Goal: Information Seeking & Learning: Learn about a topic

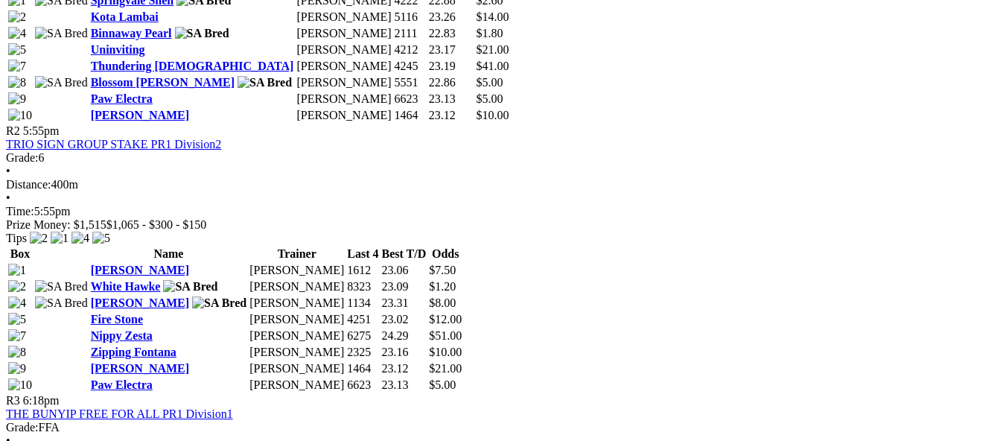
scroll to position [968, 0]
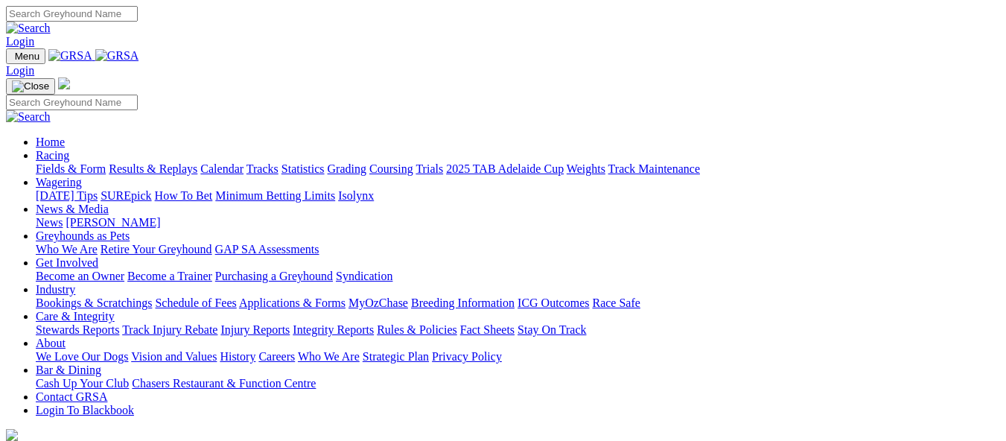
scroll to position [521, 0]
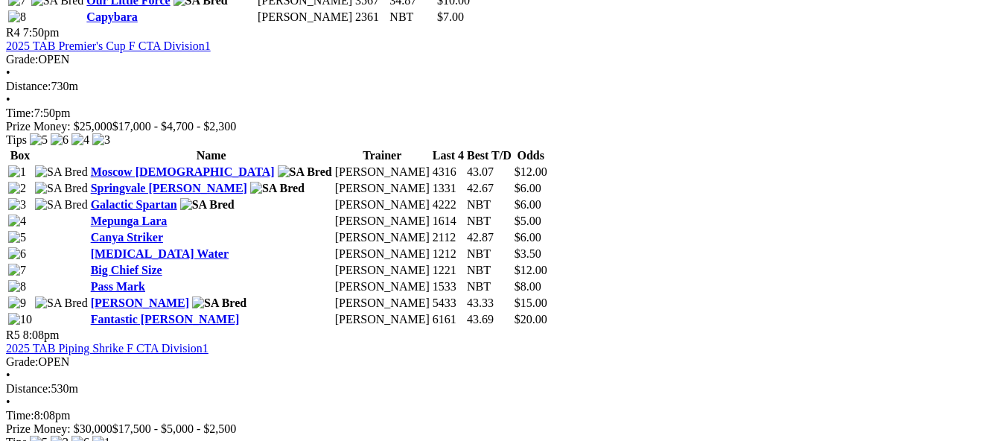
scroll to position [1563, 0]
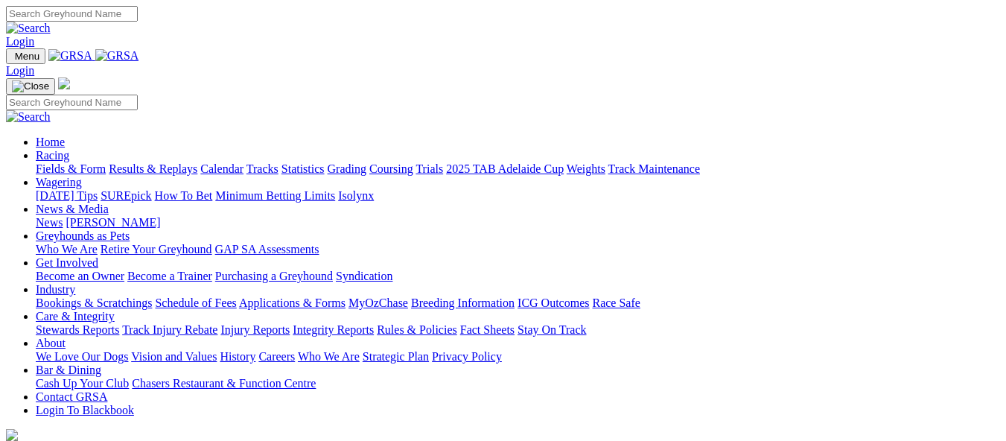
scroll to position [447, 0]
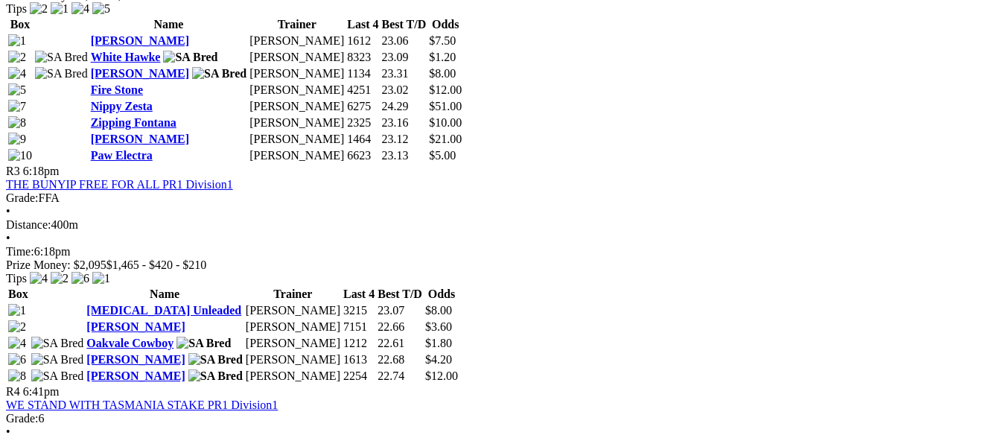
scroll to position [1117, 0]
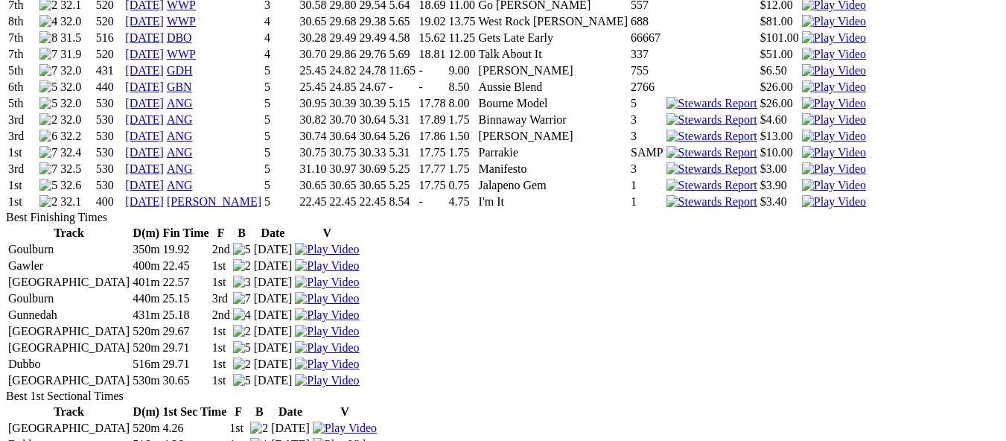
scroll to position [1936, 0]
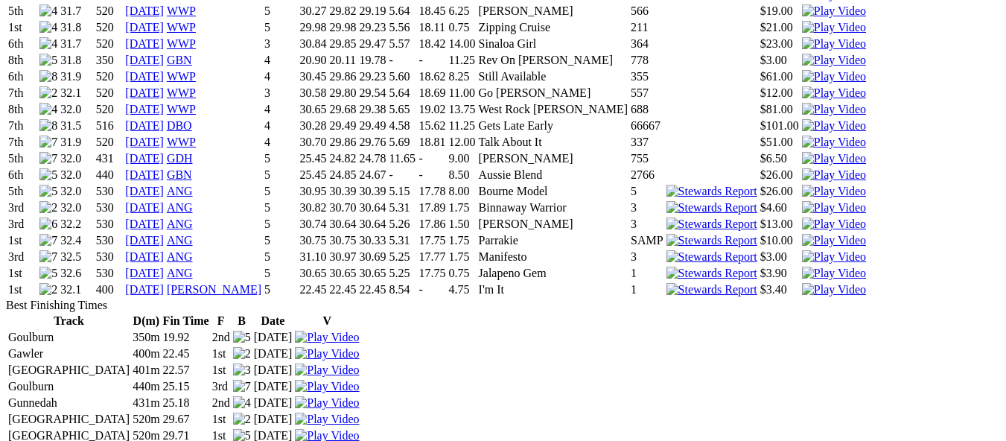
click at [802, 283] on img at bounding box center [834, 289] width 64 height 13
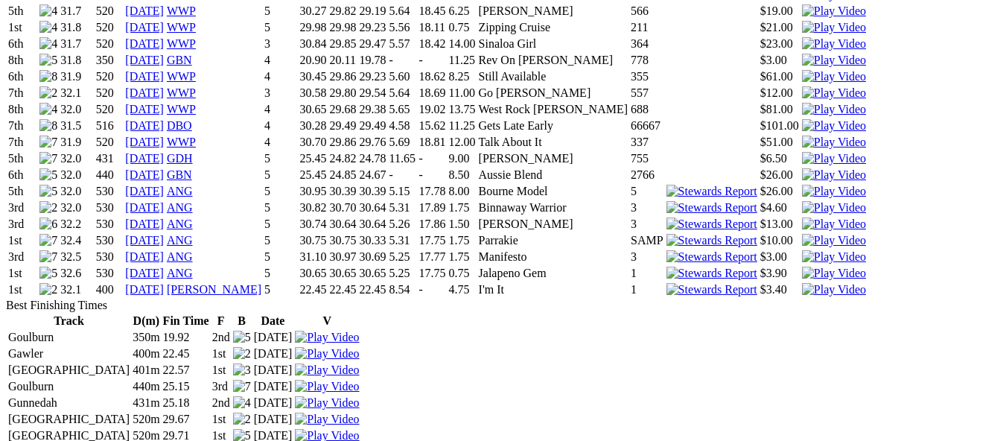
click at [802, 267] on img at bounding box center [834, 273] width 64 height 13
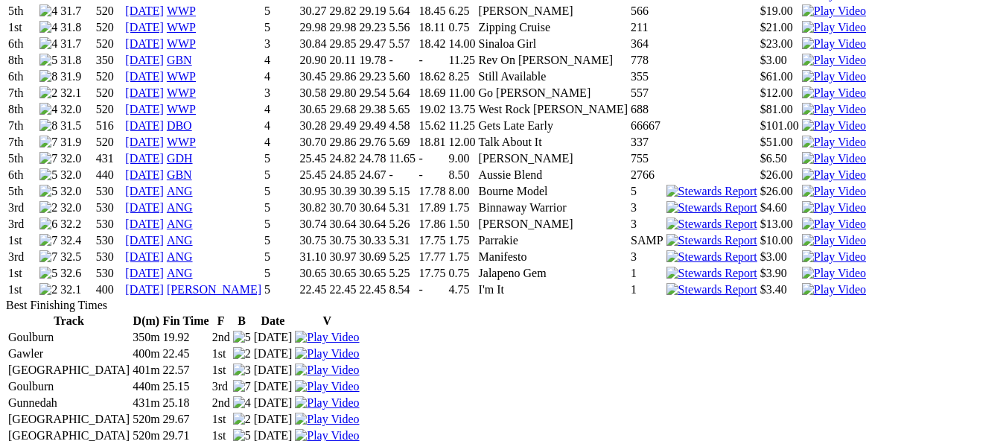
click at [802, 250] on img at bounding box center [834, 256] width 64 height 13
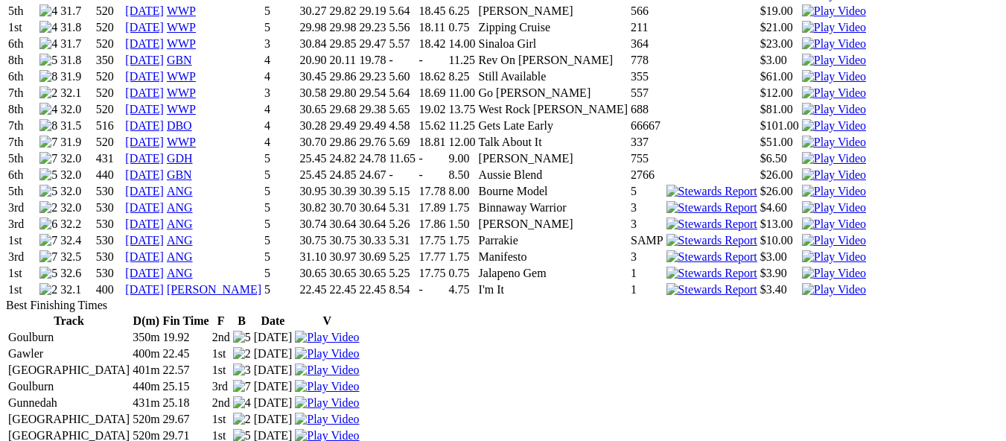
click at [802, 234] on img at bounding box center [834, 240] width 64 height 13
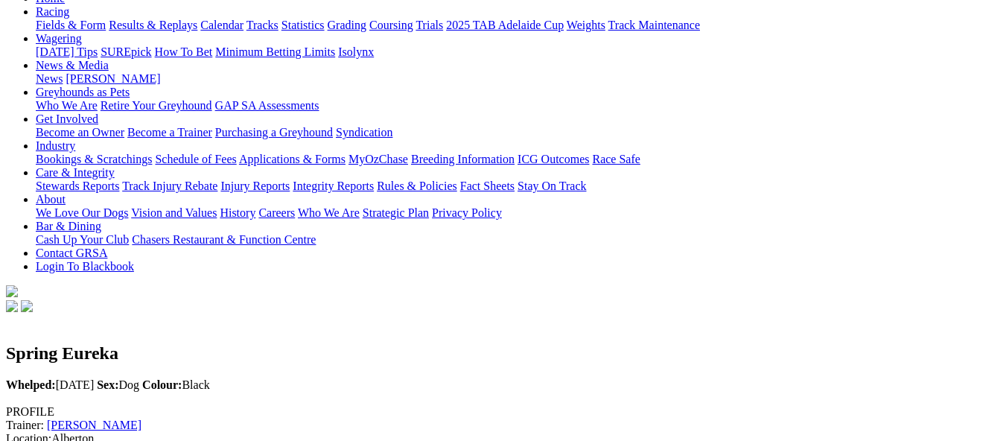
scroll to position [149, 0]
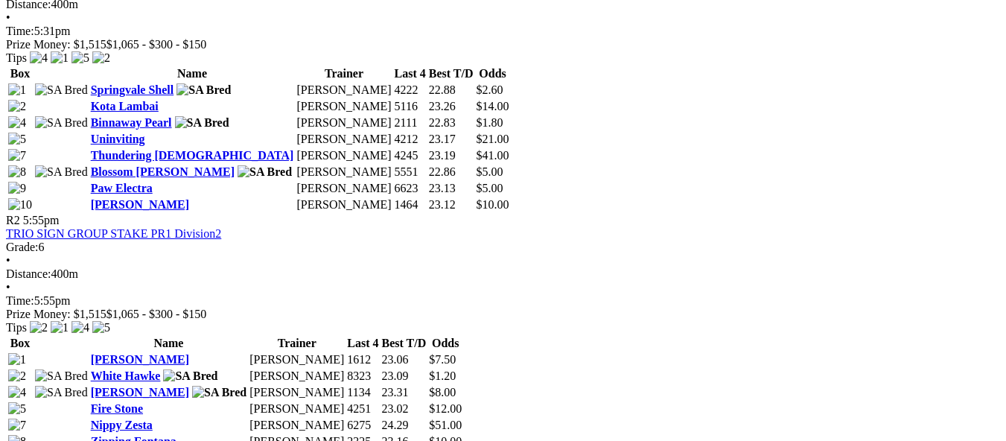
scroll to position [1117, 0]
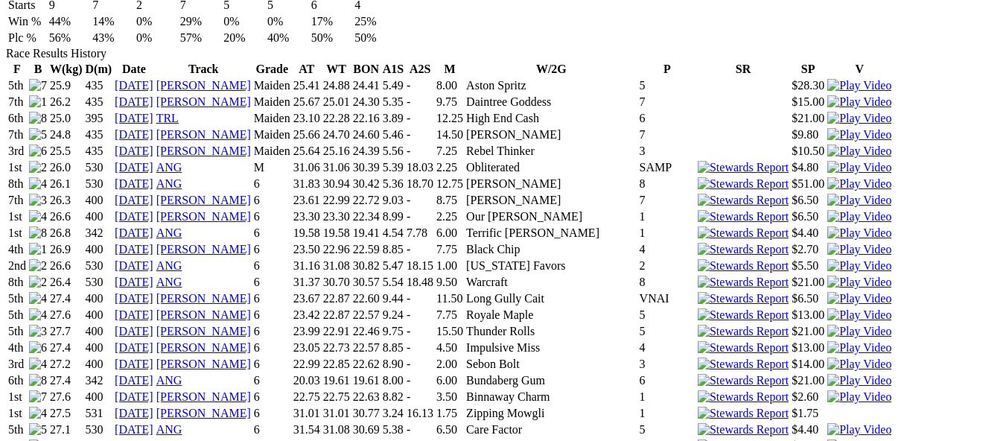
scroll to position [1340, 0]
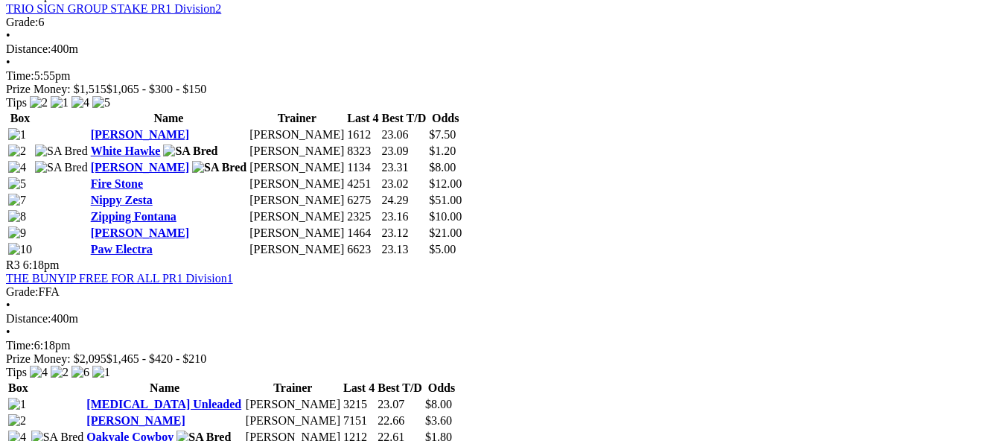
scroll to position [1042, 0]
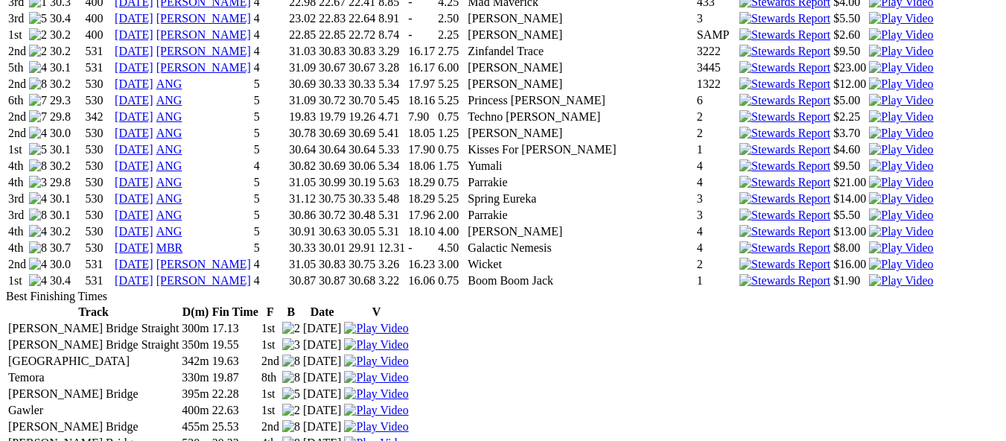
scroll to position [2001, 0]
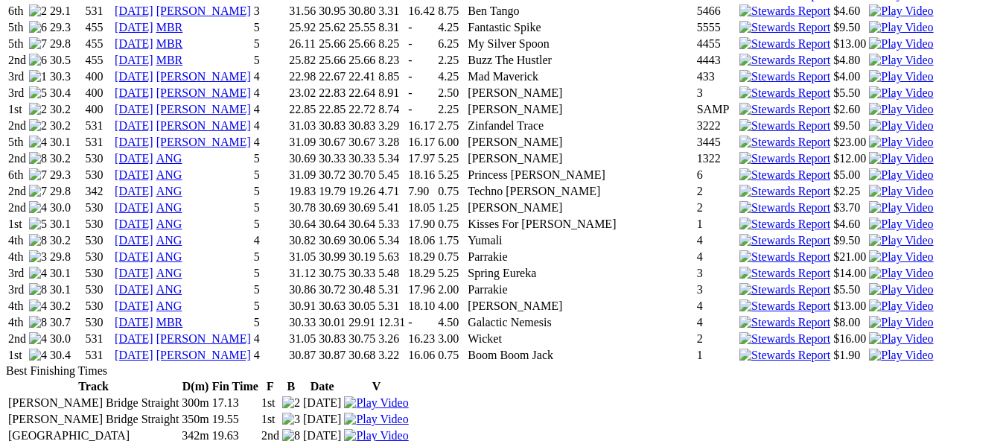
click at [869, 348] on img at bounding box center [901, 354] width 64 height 13
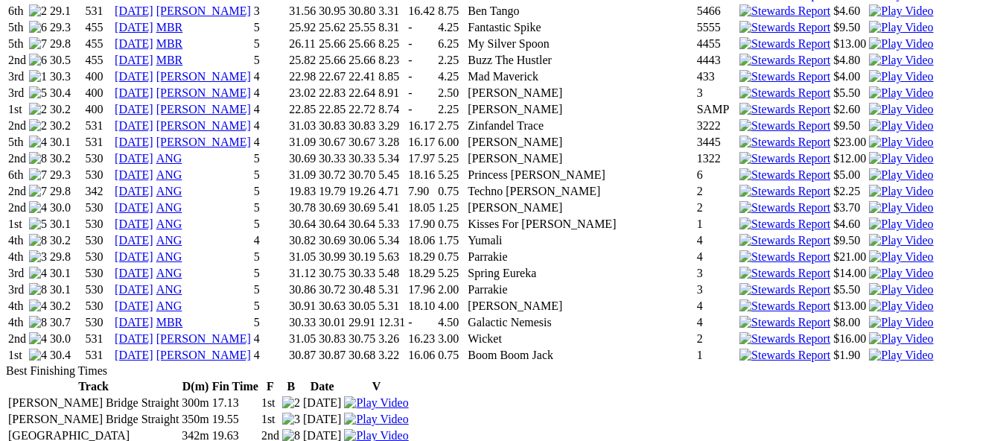
click at [869, 332] on img at bounding box center [901, 338] width 64 height 13
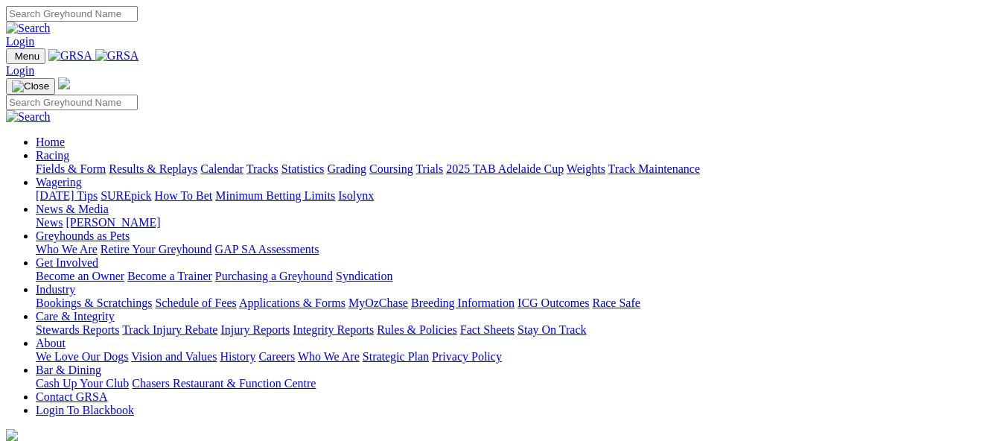
scroll to position [447, 0]
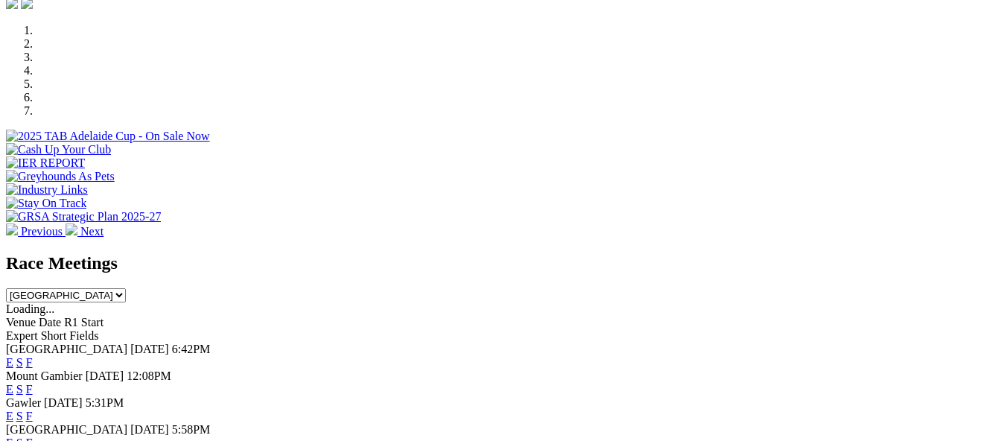
click at [33, 356] on link "F" at bounding box center [29, 362] width 7 height 13
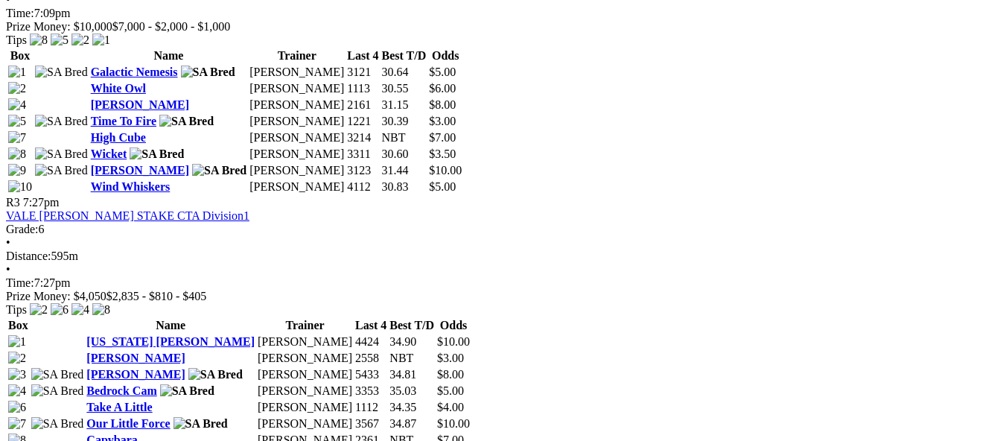
scroll to position [1191, 0]
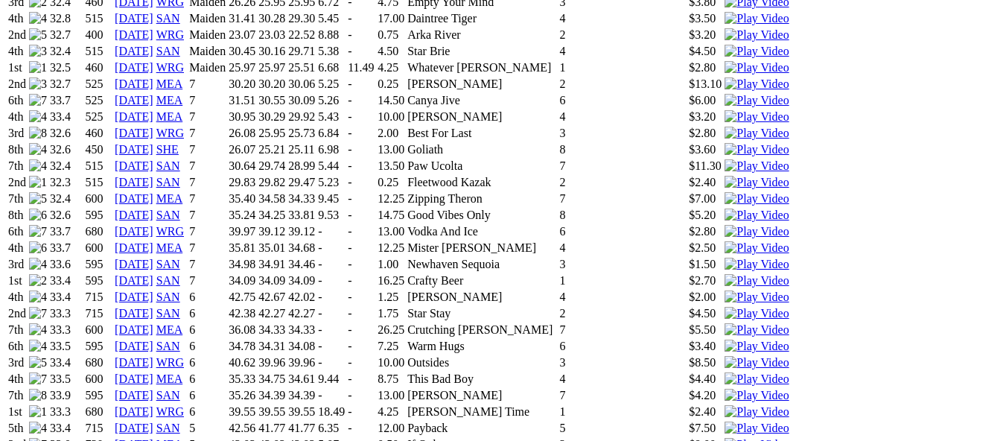
scroll to position [1191, 0]
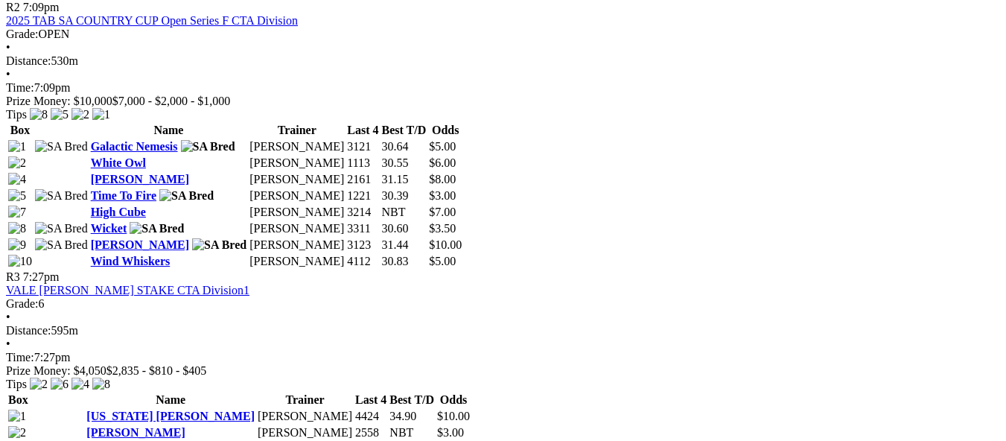
scroll to position [1117, 0]
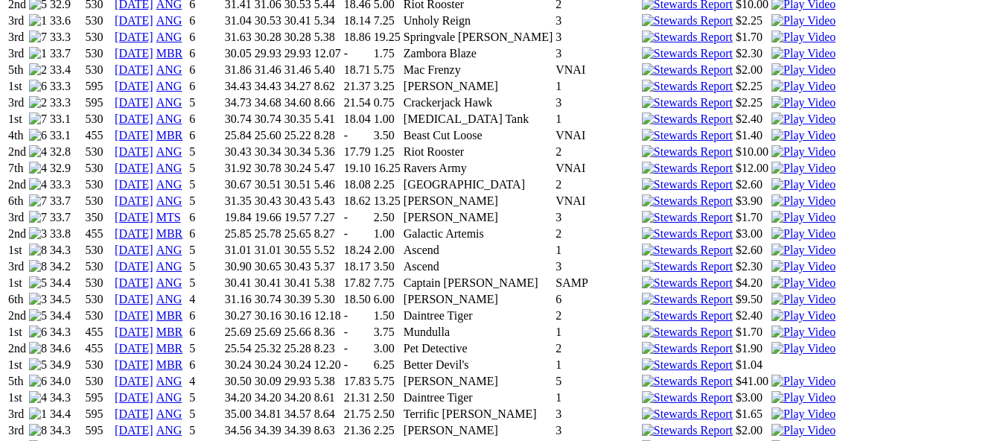
scroll to position [1191, 0]
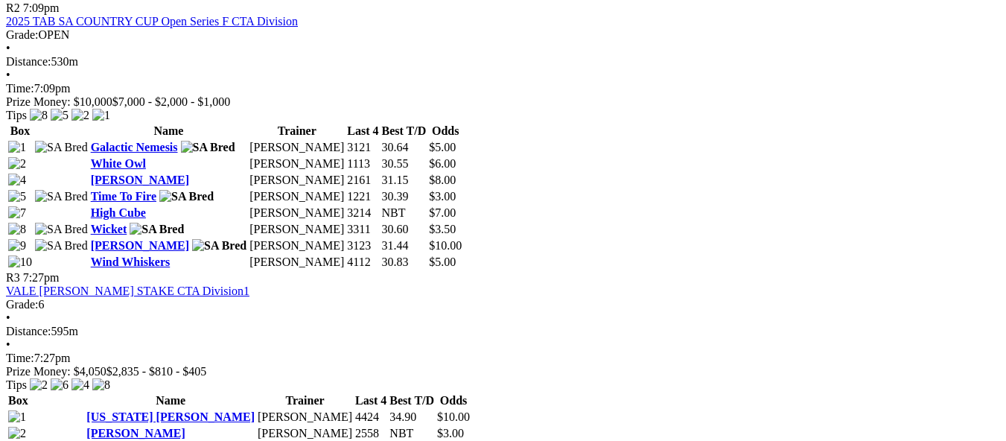
scroll to position [1042, 0]
